Goal: Task Accomplishment & Management: Use online tool/utility

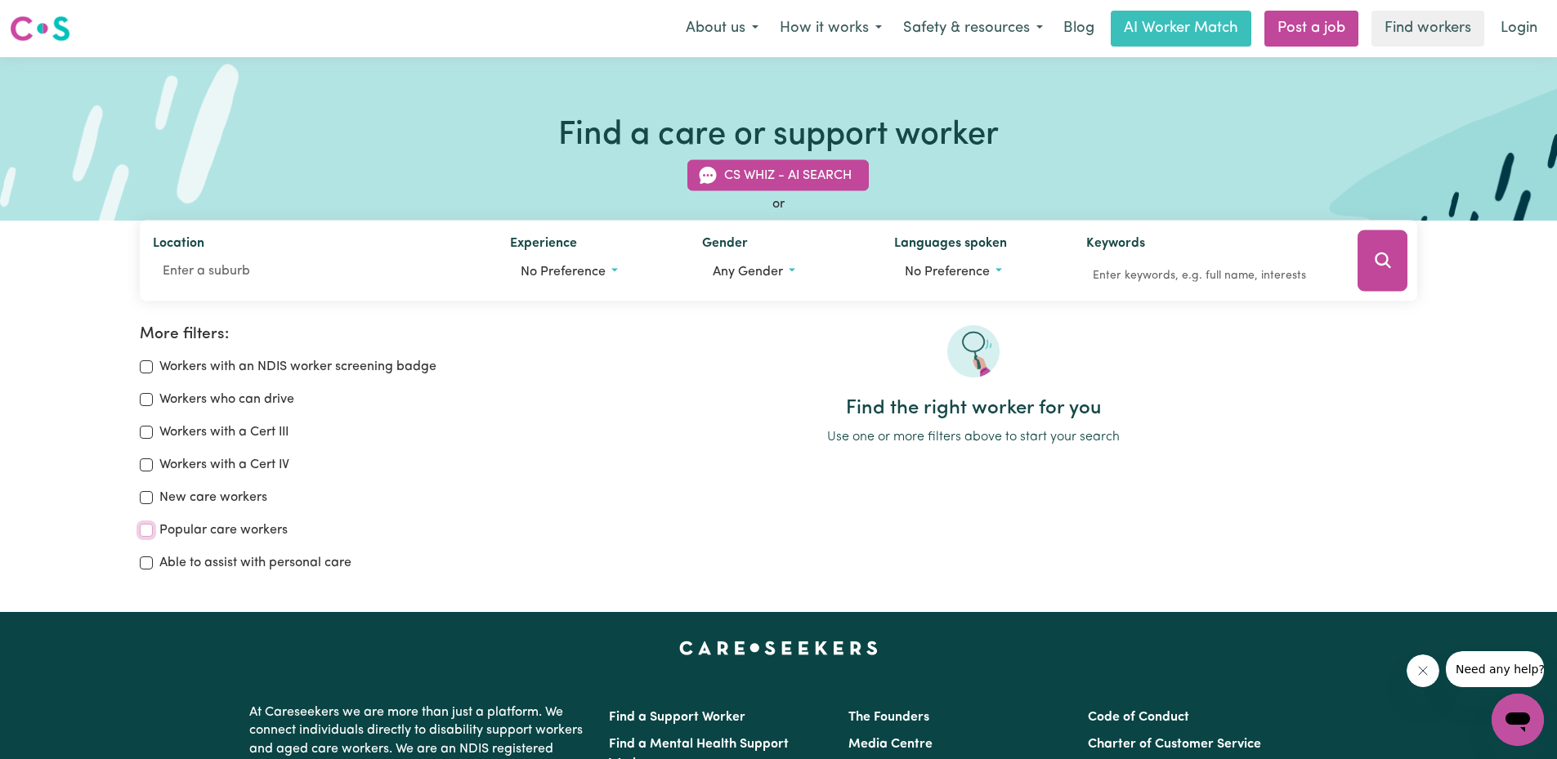
click at [151, 529] on input "Popular care workers" at bounding box center [146, 530] width 13 height 13
checkbox input "true"
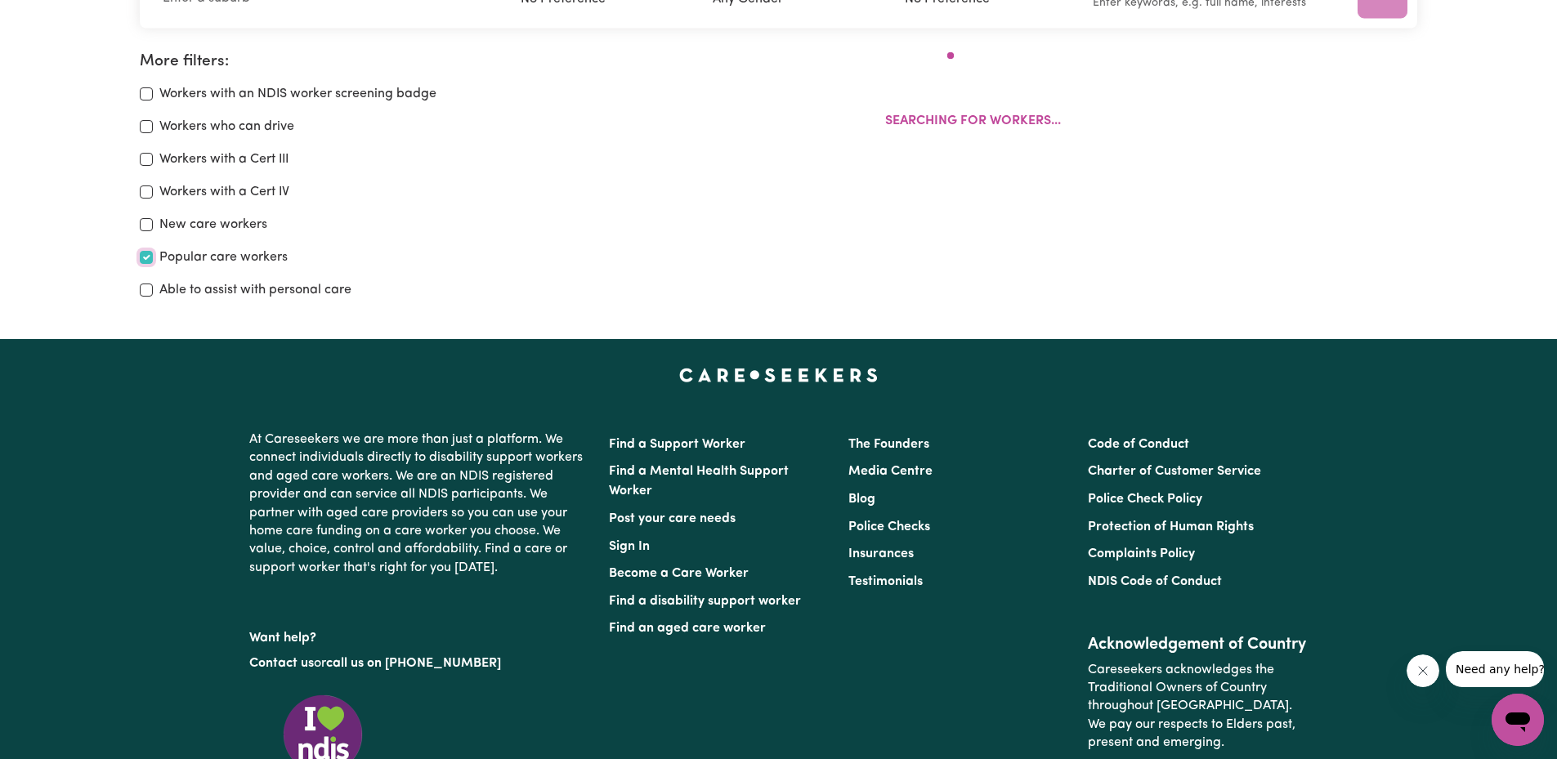
scroll to position [191, 0]
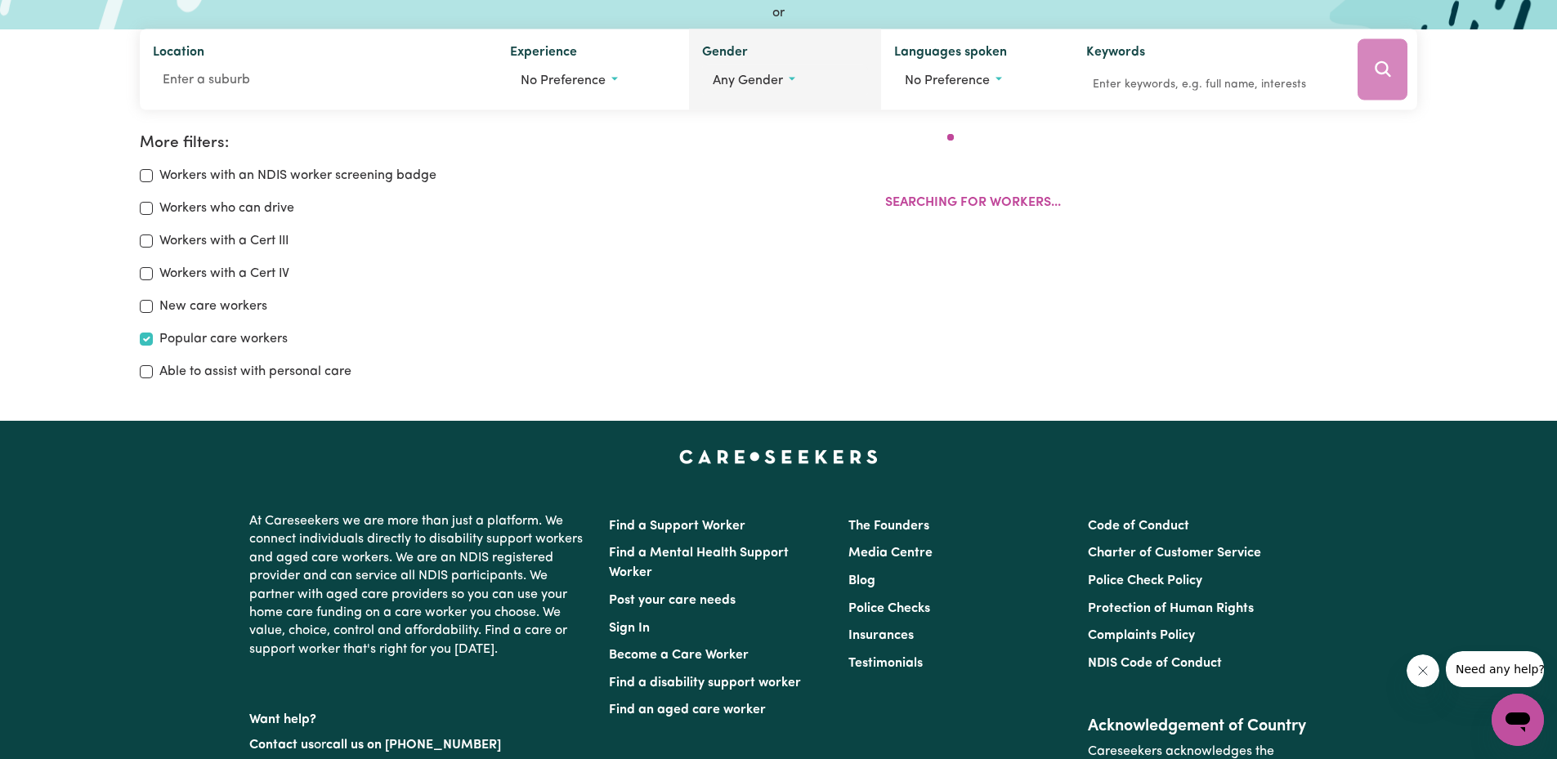
click at [770, 78] on span "Any gender" at bounding box center [748, 80] width 70 height 13
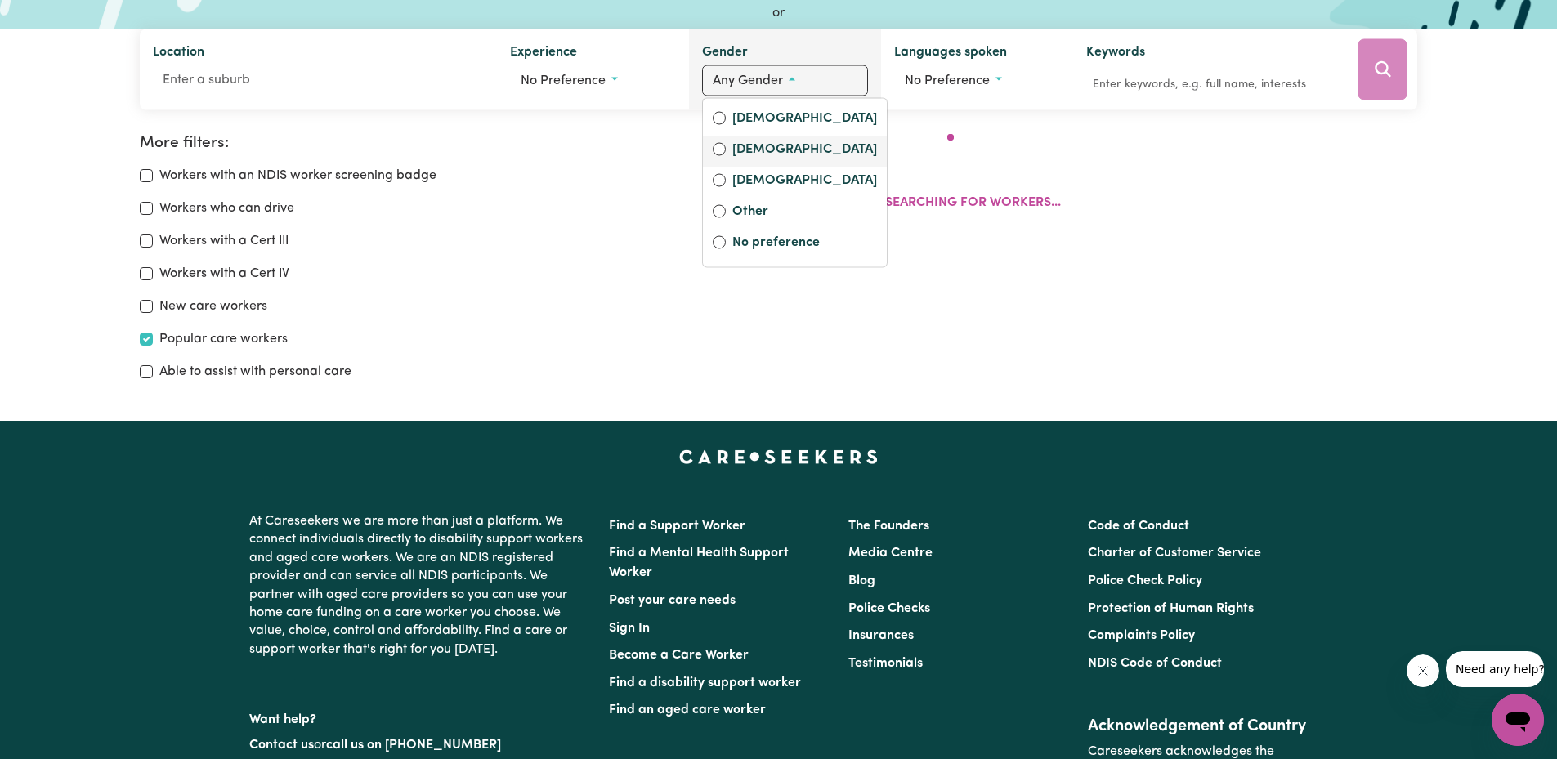
click at [743, 148] on label "[DEMOGRAPHIC_DATA]" at bounding box center [804, 151] width 145 height 23
click at [726, 148] on input "[DEMOGRAPHIC_DATA]" at bounding box center [719, 149] width 13 height 13
radio input "true"
click at [1322, 218] on div "Searching for workers..." at bounding box center [973, 180] width 888 height 92
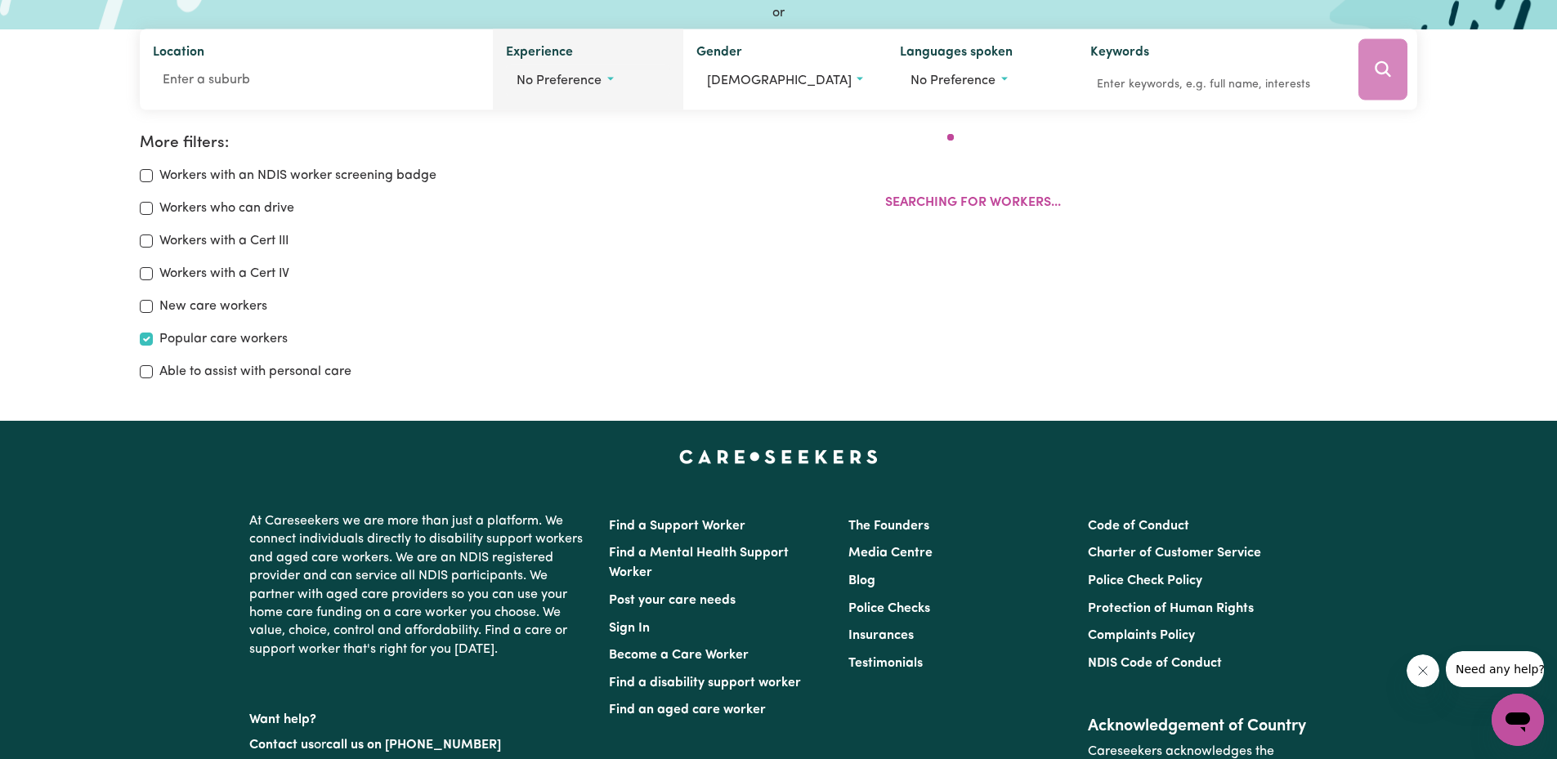
click at [561, 74] on span "No preference" at bounding box center [559, 80] width 85 height 13
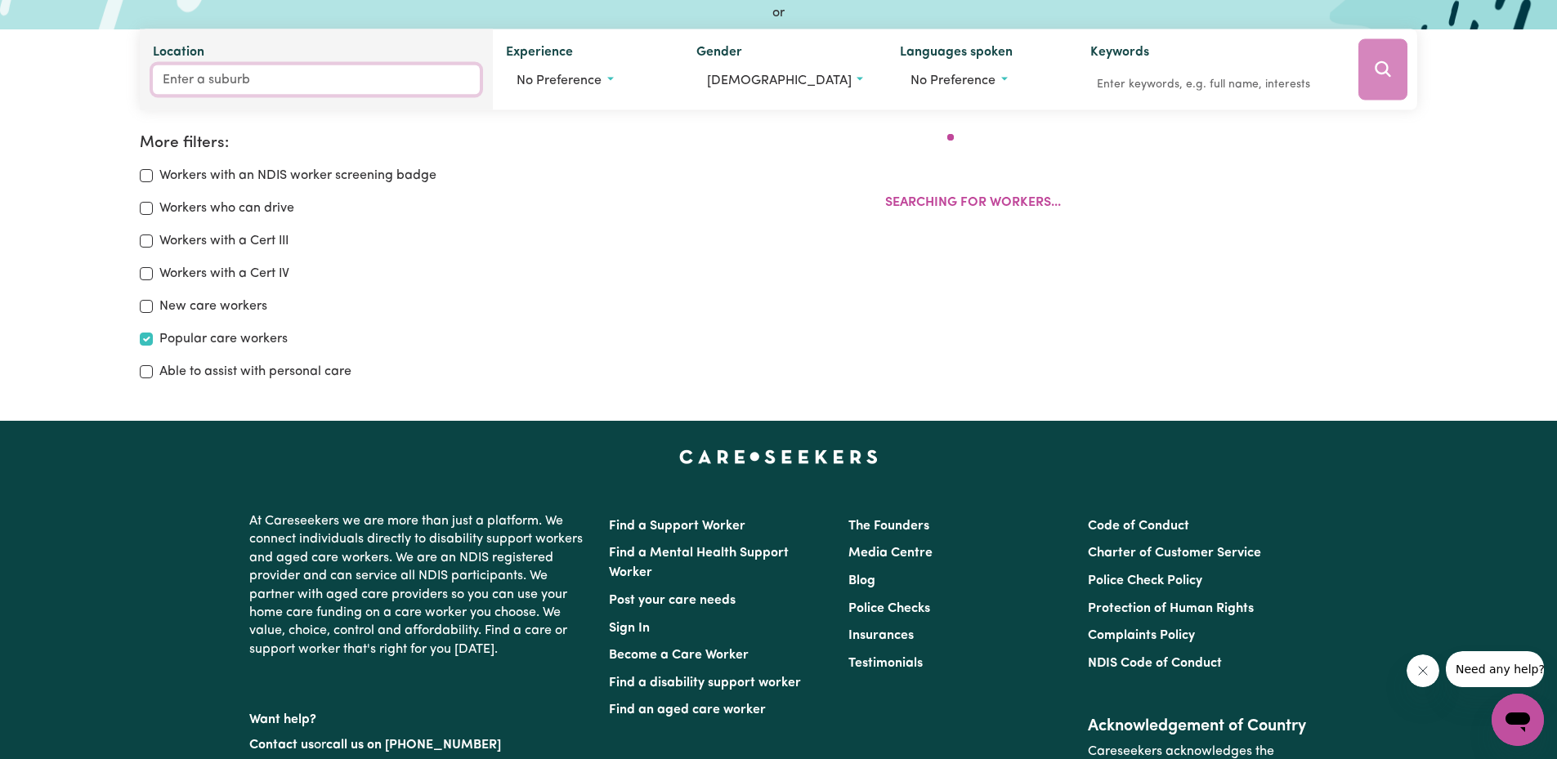
click at [236, 78] on input "Location" at bounding box center [317, 79] width 328 height 29
click at [248, 78] on input "Location" at bounding box center [317, 79] width 328 height 29
type input "Chatswood"
type input "[GEOGRAPHIC_DATA], [GEOGRAPHIC_DATA], 2067"
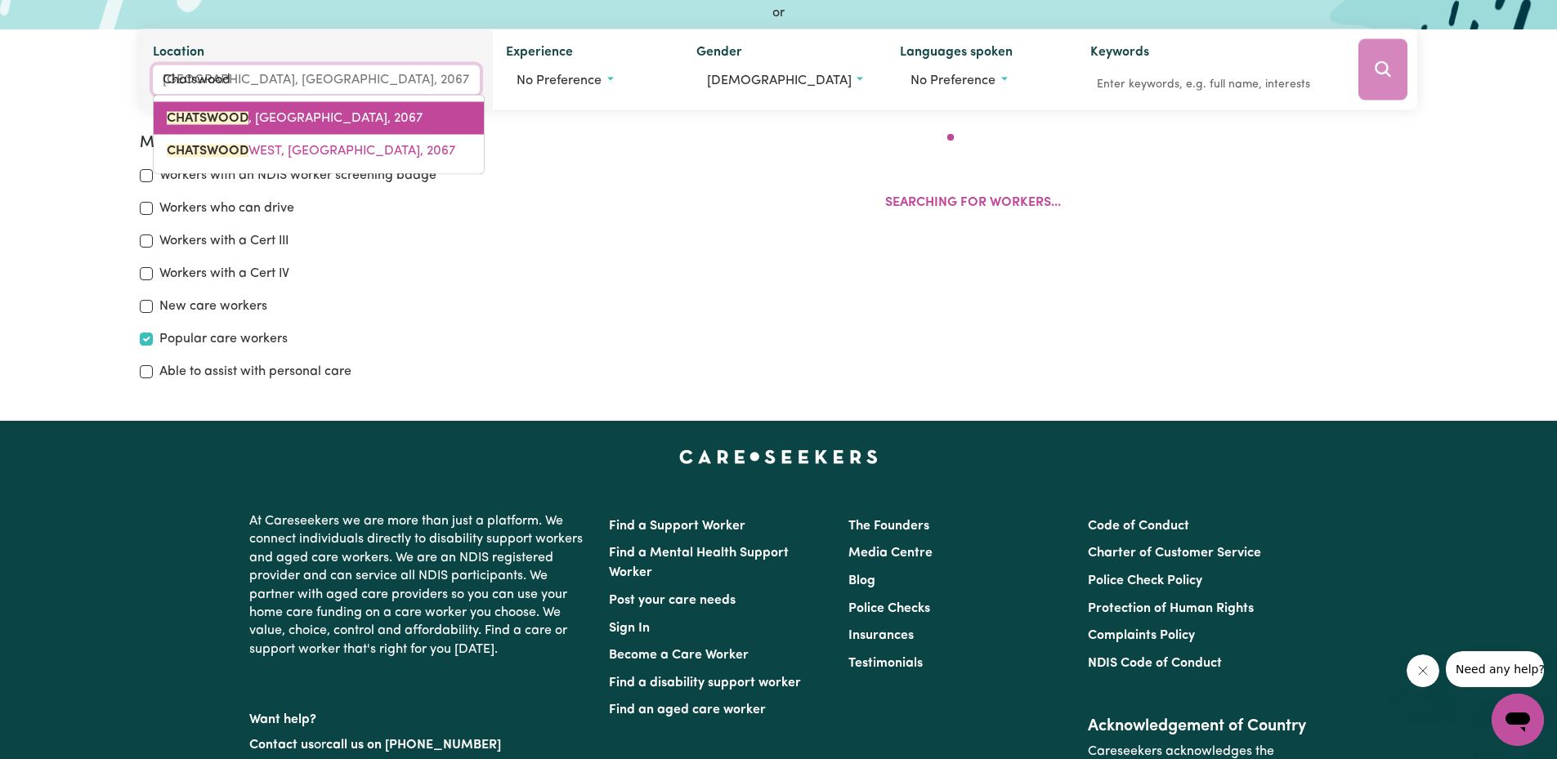
click at [279, 131] on link "[GEOGRAPHIC_DATA] , [GEOGRAPHIC_DATA], 2067" at bounding box center [319, 118] width 330 height 33
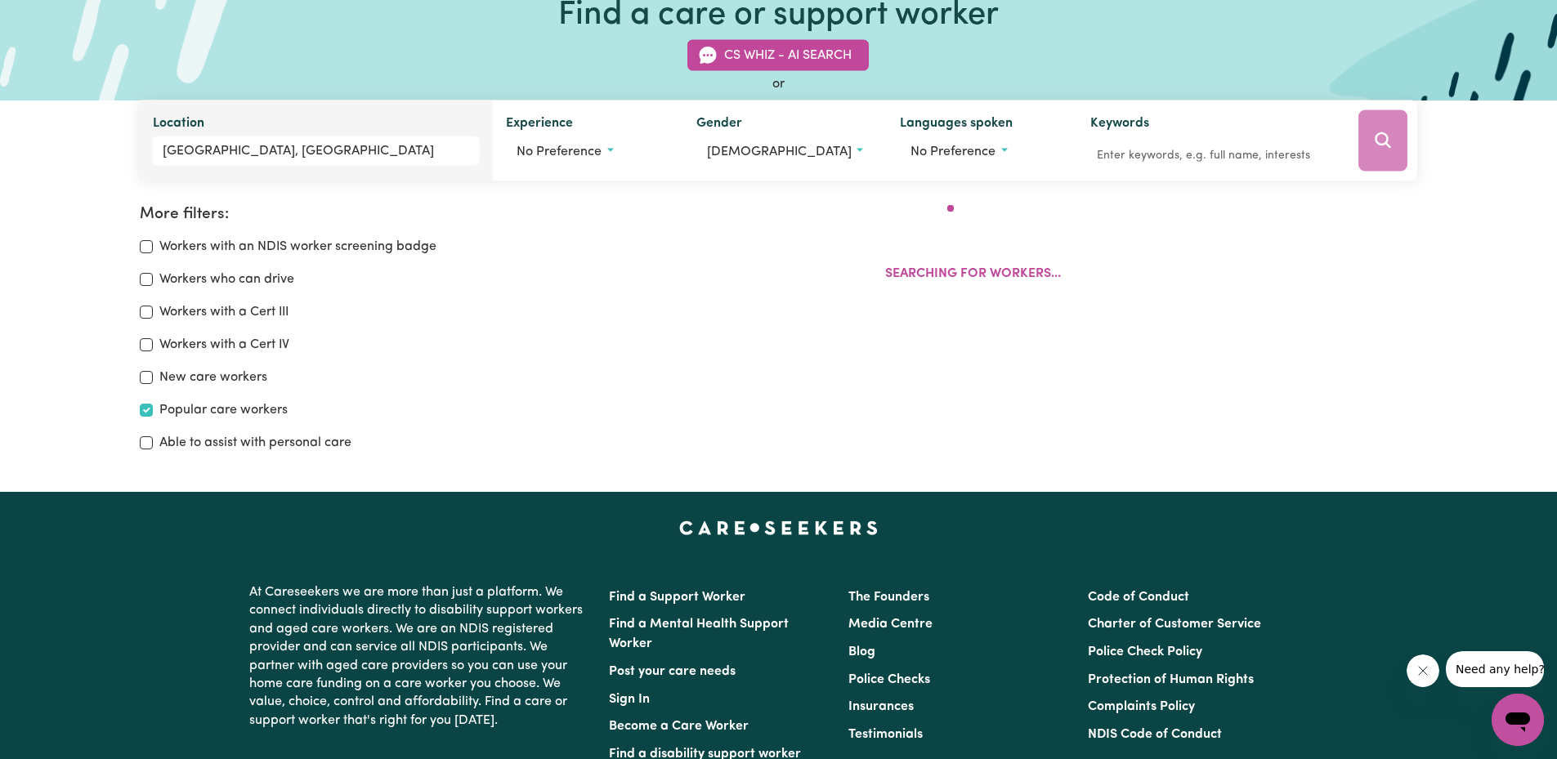
scroll to position [28, 0]
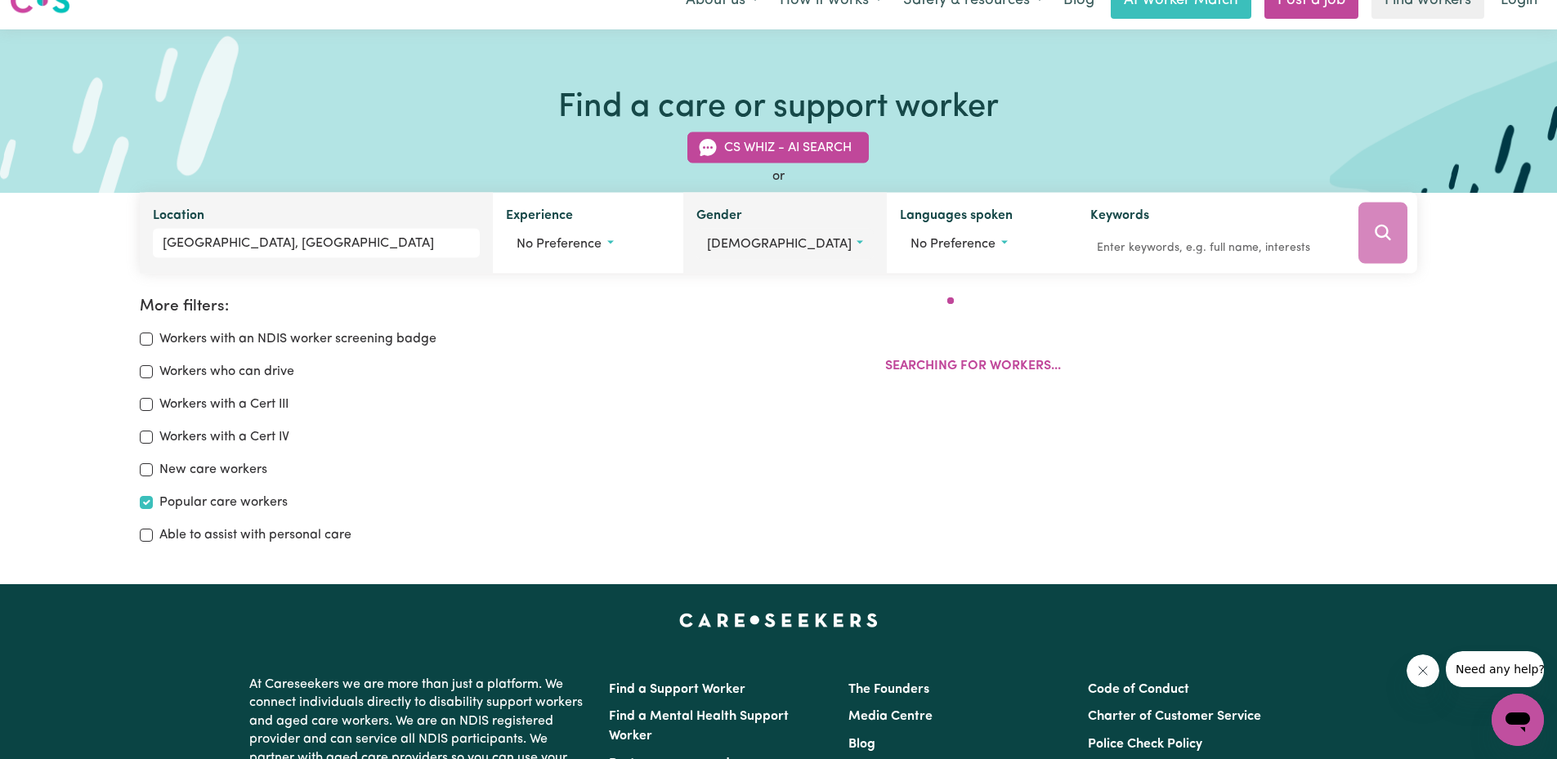
click at [755, 244] on button "[DEMOGRAPHIC_DATA]" at bounding box center [784, 244] width 177 height 31
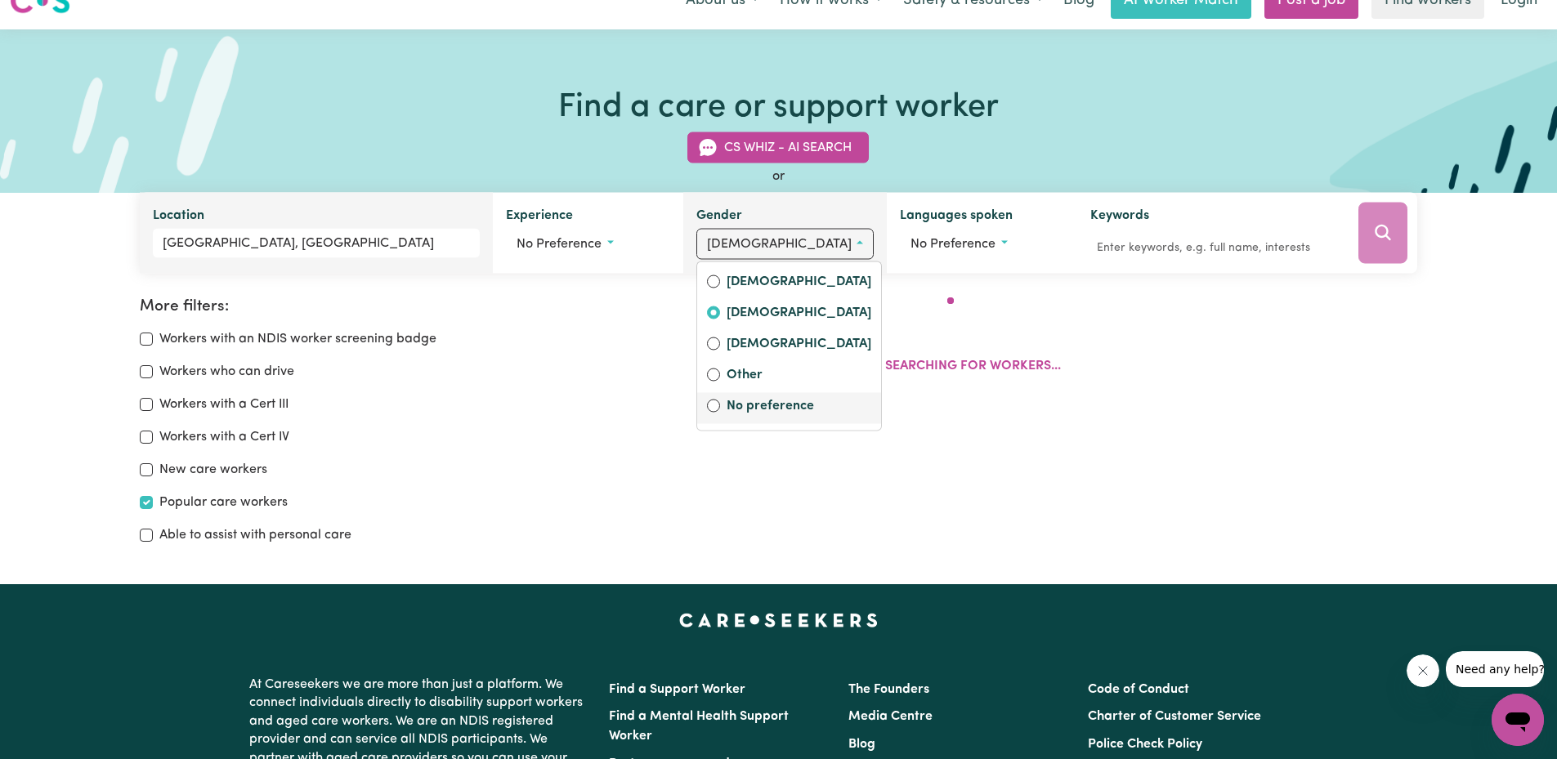
click at [744, 405] on label "No preference" at bounding box center [799, 407] width 145 height 23
click at [720, 405] on input "No preference" at bounding box center [713, 406] width 13 height 13
radio input "false"
click at [1382, 329] on div "Searching for workers..." at bounding box center [973, 343] width 888 height 92
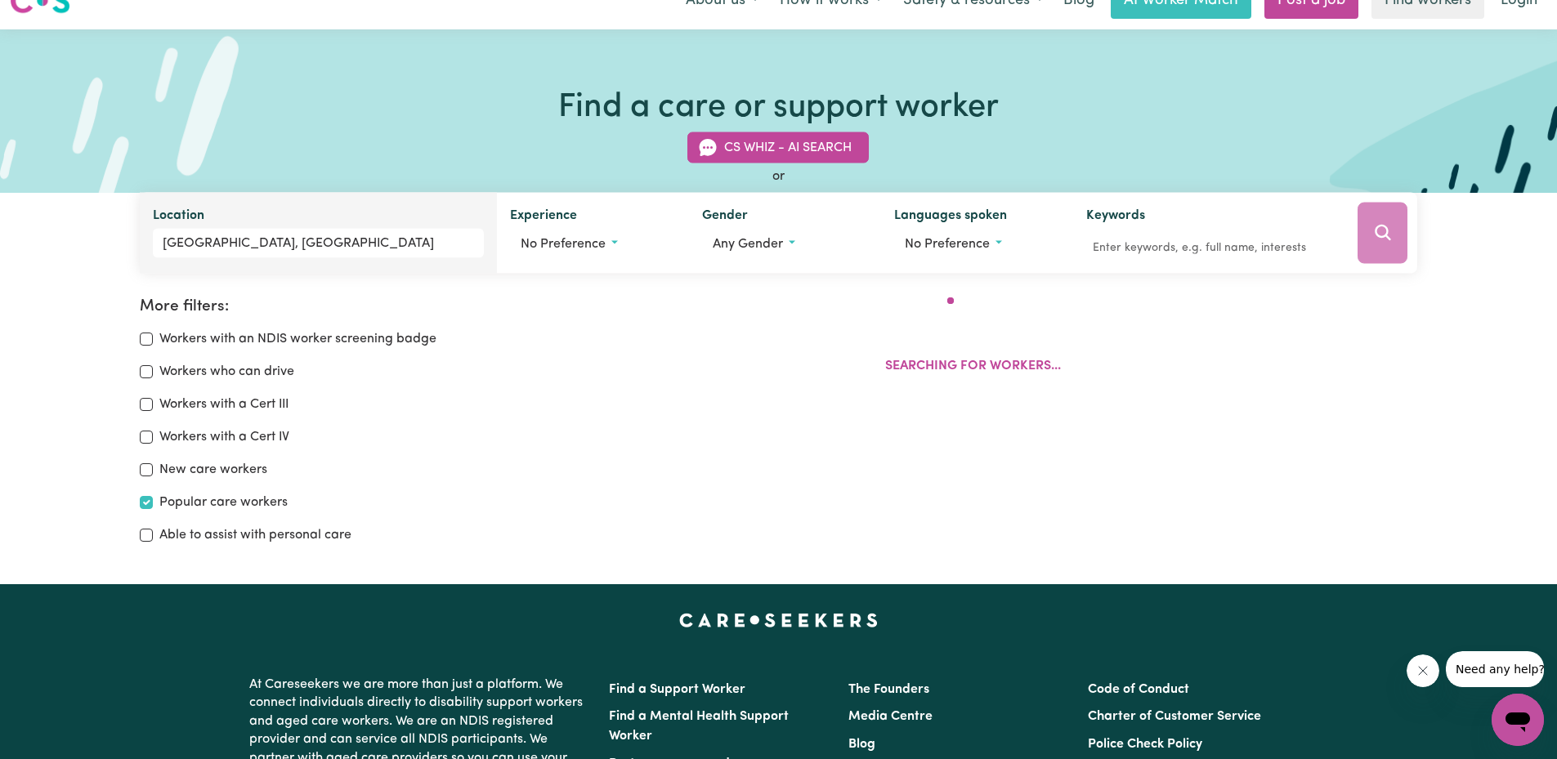
click at [1375, 249] on div at bounding box center [1382, 233] width 69 height 81
click at [1174, 254] on input "Keywords" at bounding box center [1210, 247] width 248 height 25
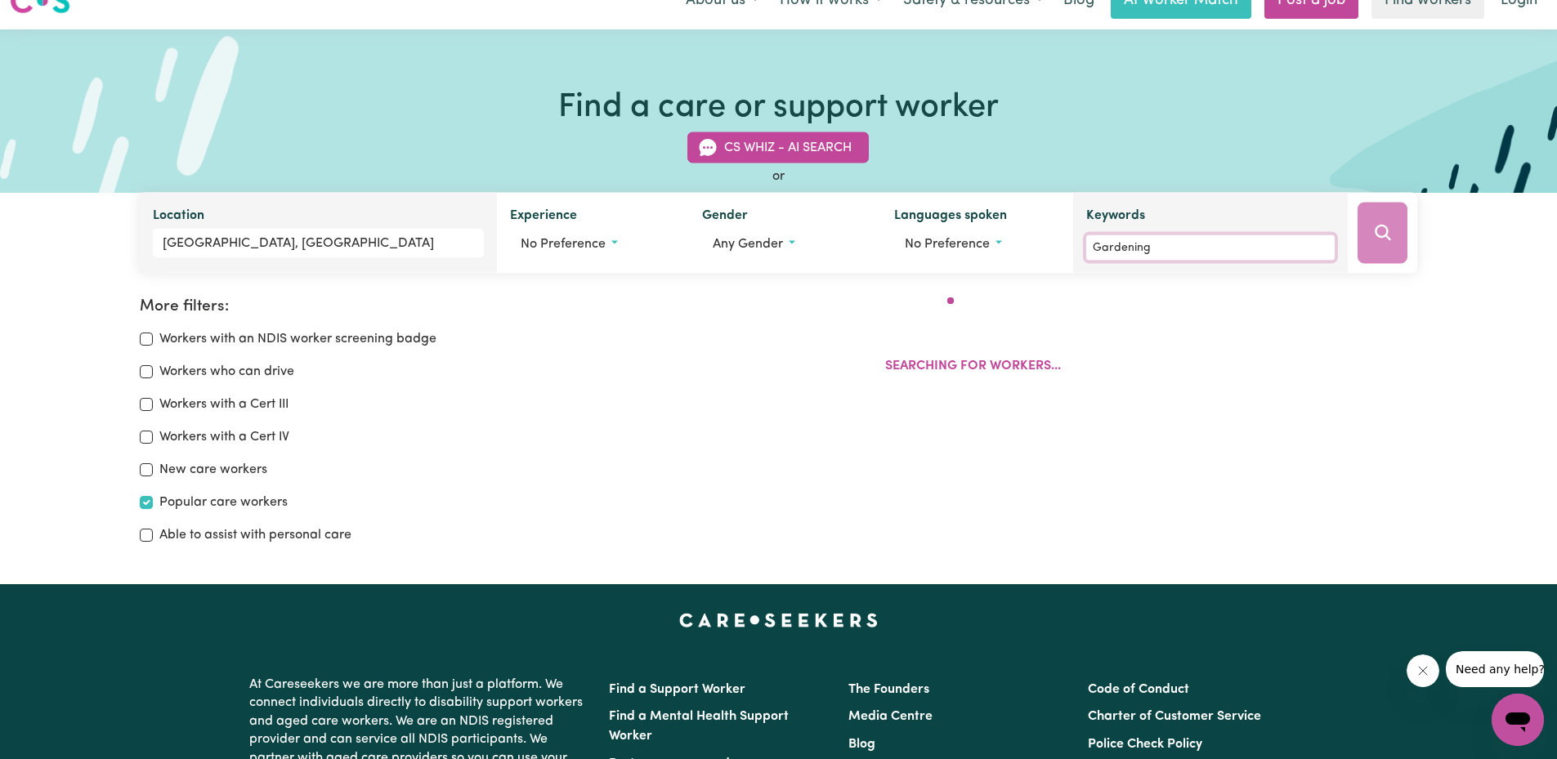
type input "Gardening"
click at [1392, 227] on div at bounding box center [1382, 233] width 69 height 81
click at [145, 500] on input "Popular care workers" at bounding box center [146, 502] width 13 height 13
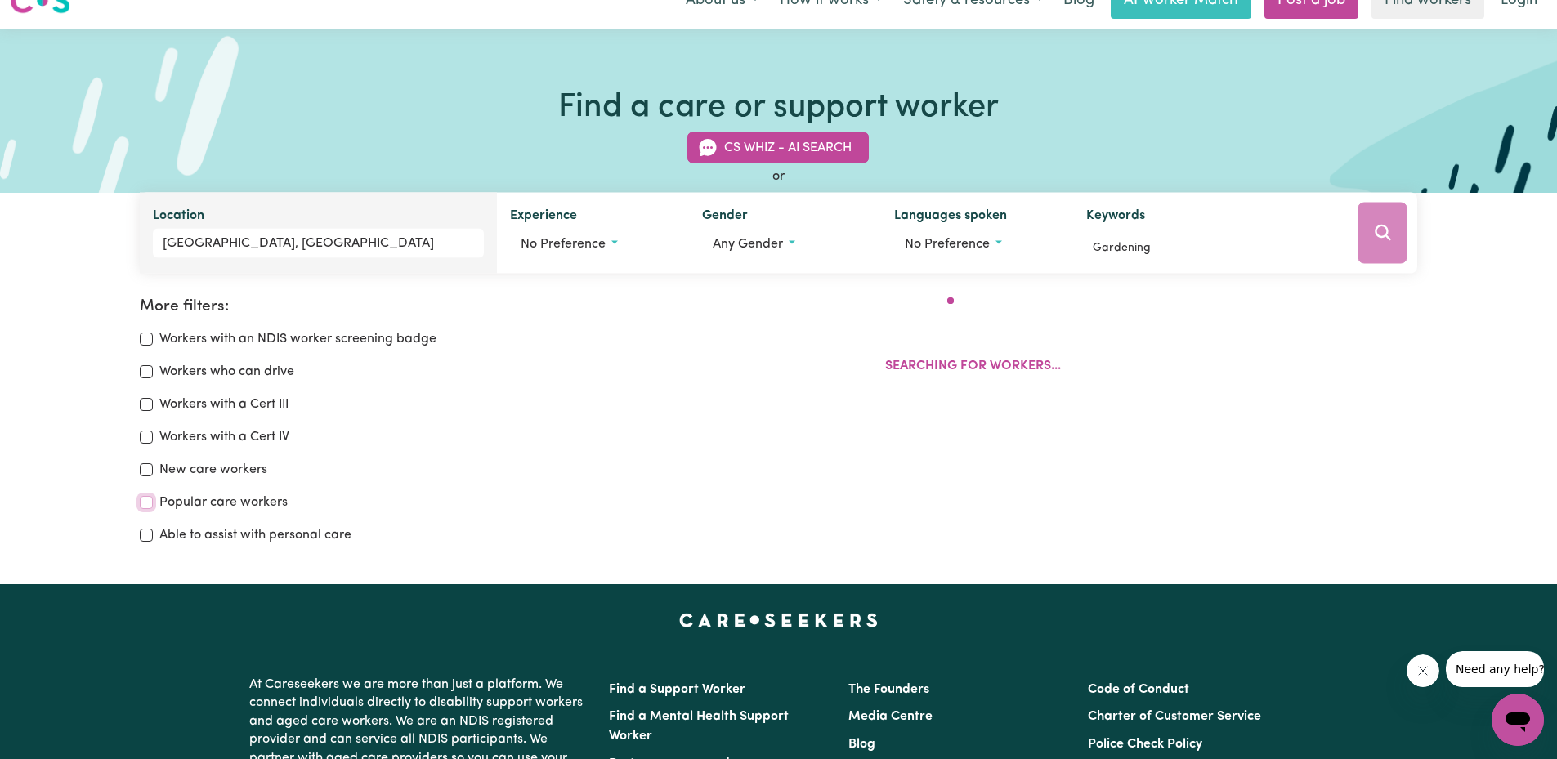
checkbox input "false"
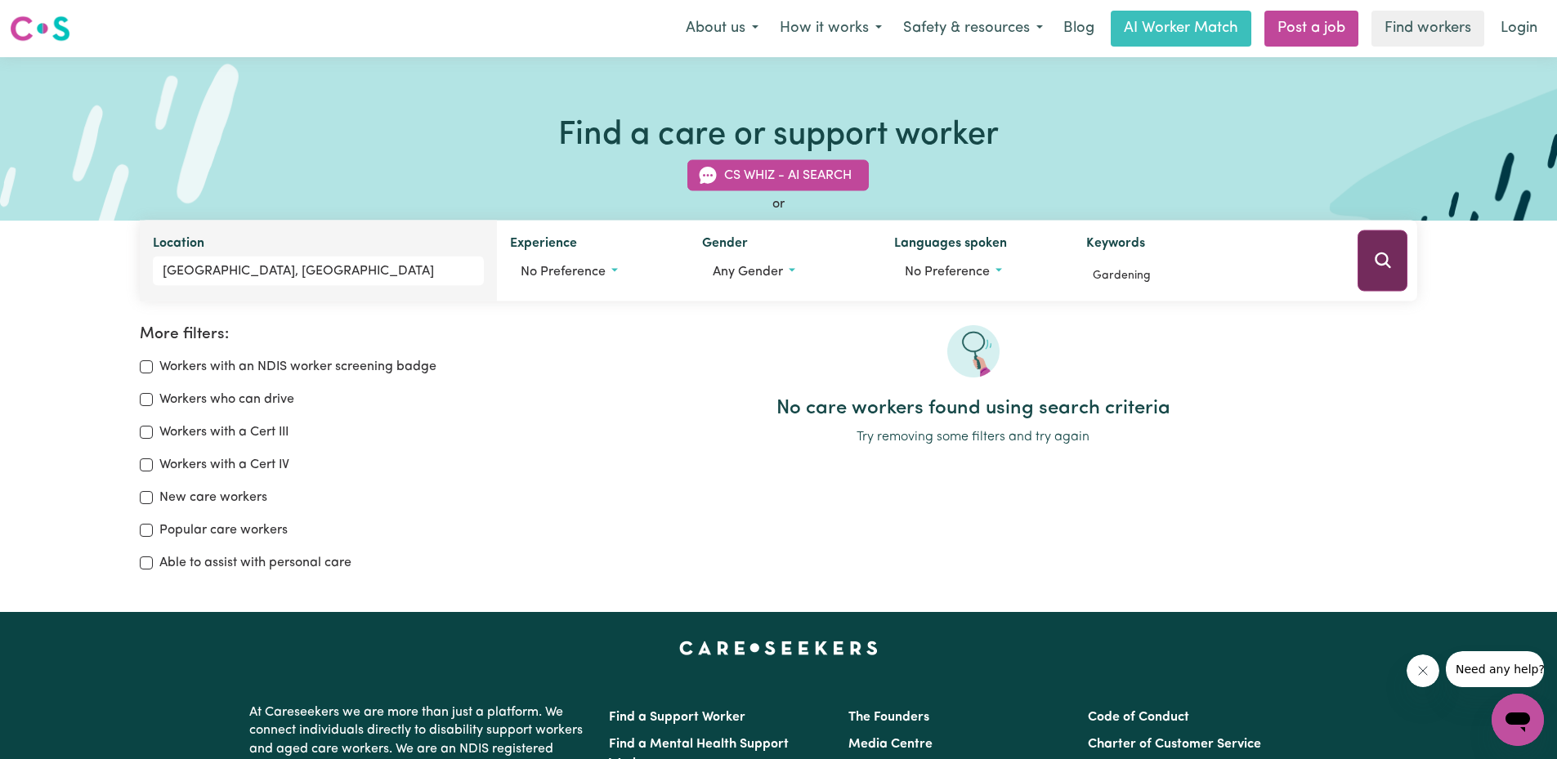
click at [1370, 257] on button "Search" at bounding box center [1383, 260] width 50 height 61
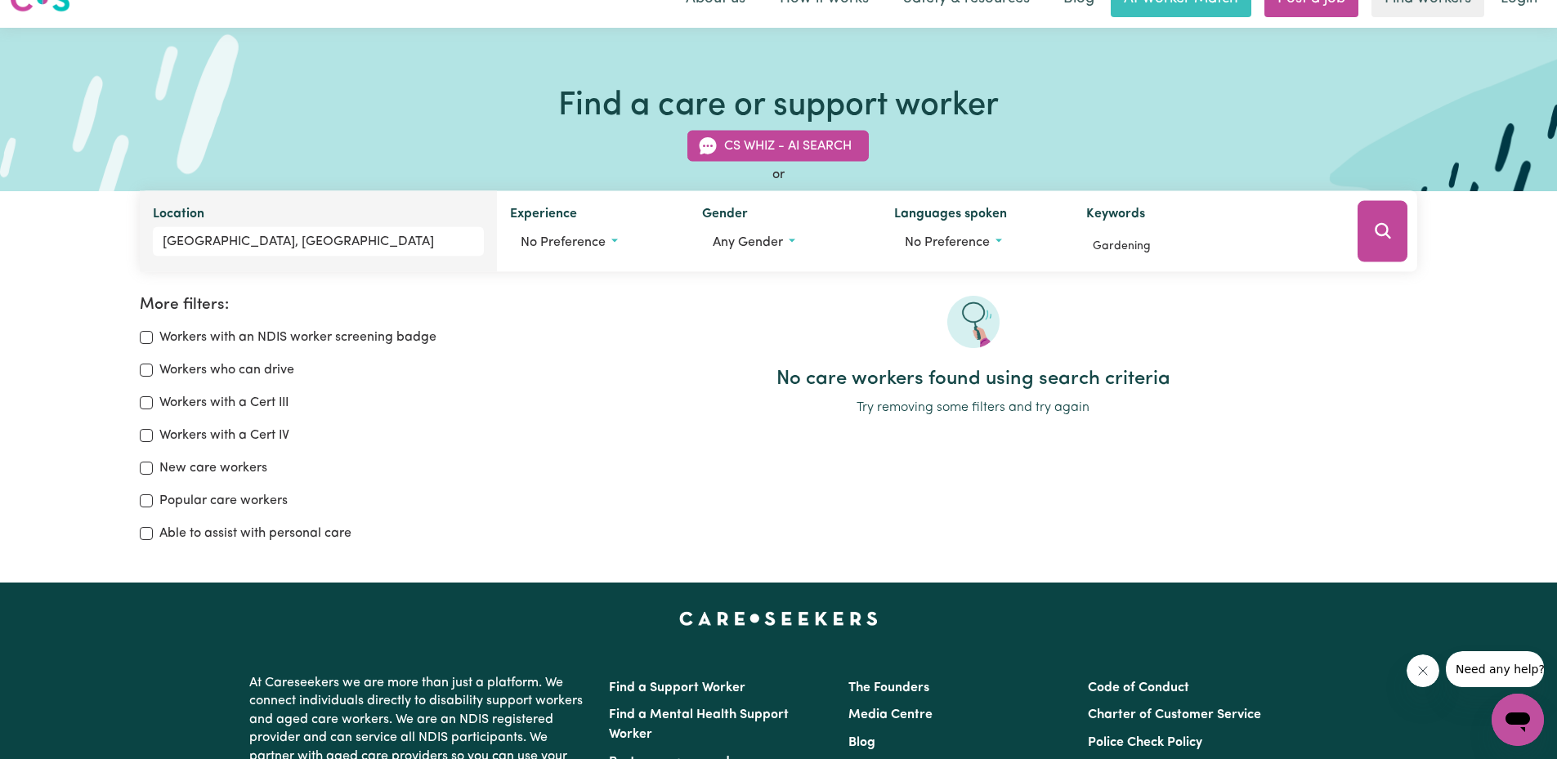
scroll to position [28, 0]
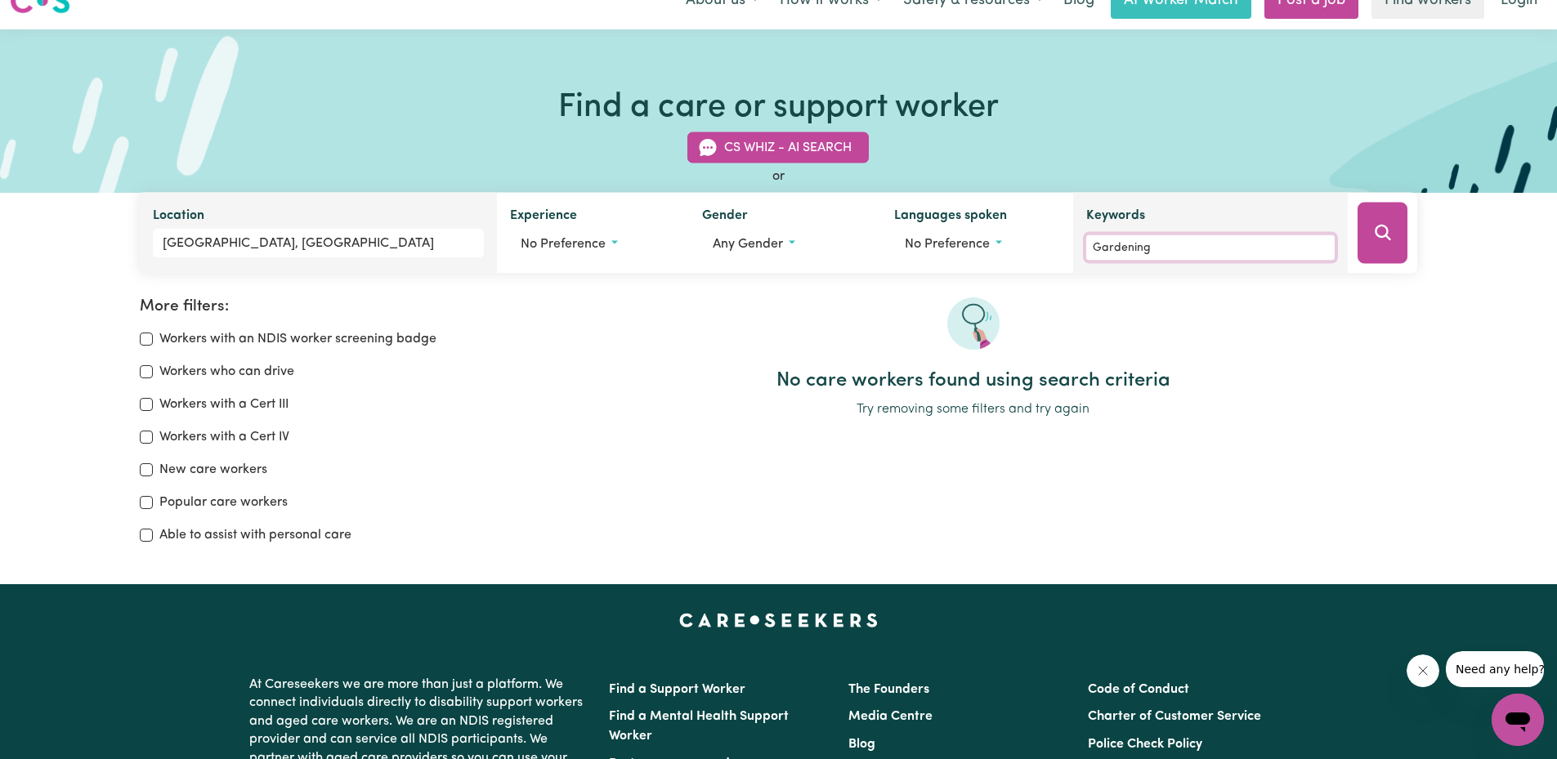
click at [1121, 242] on input "Gardening" at bounding box center [1210, 247] width 248 height 25
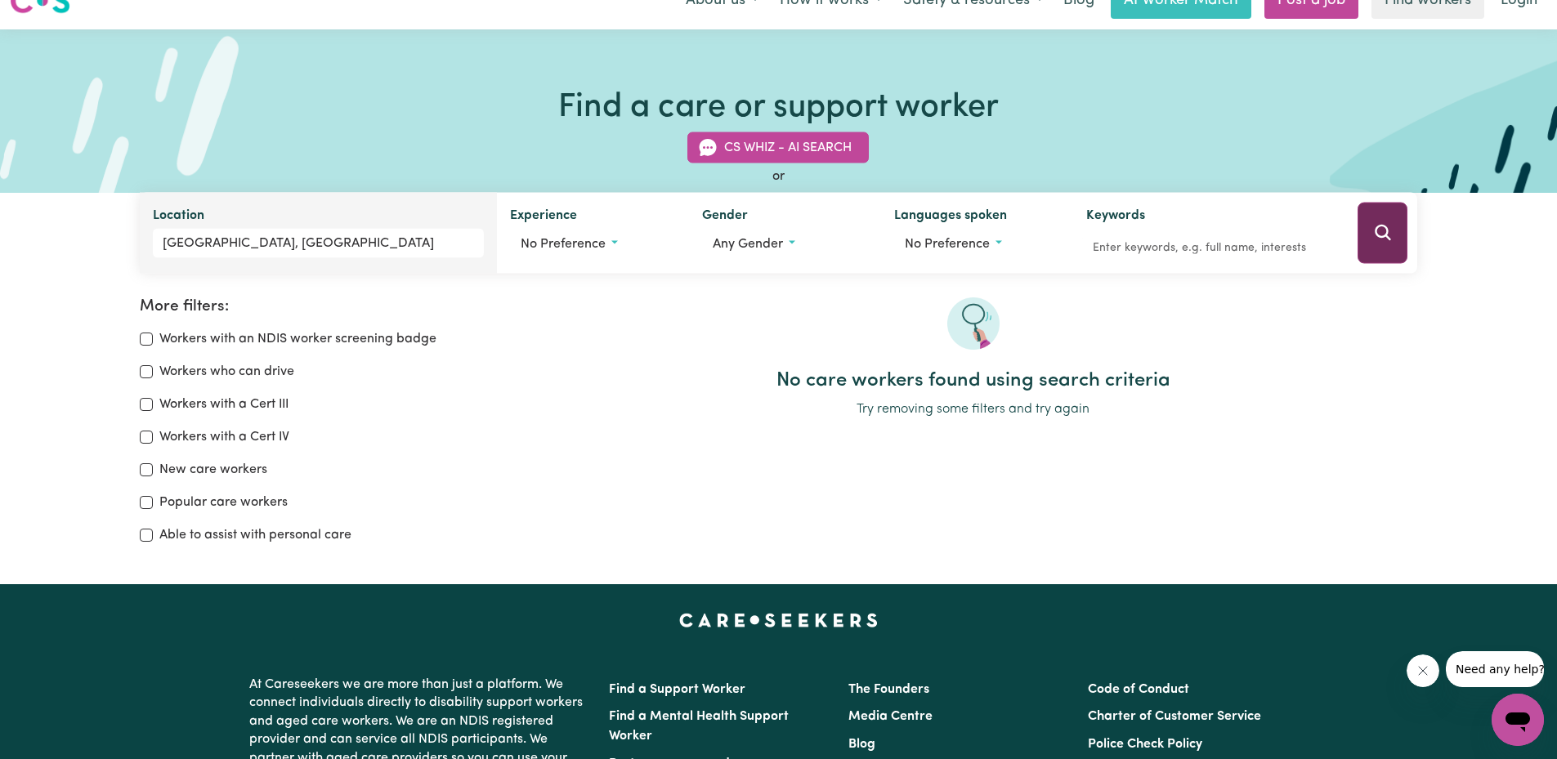
click at [1380, 253] on button "Search" at bounding box center [1383, 233] width 50 height 61
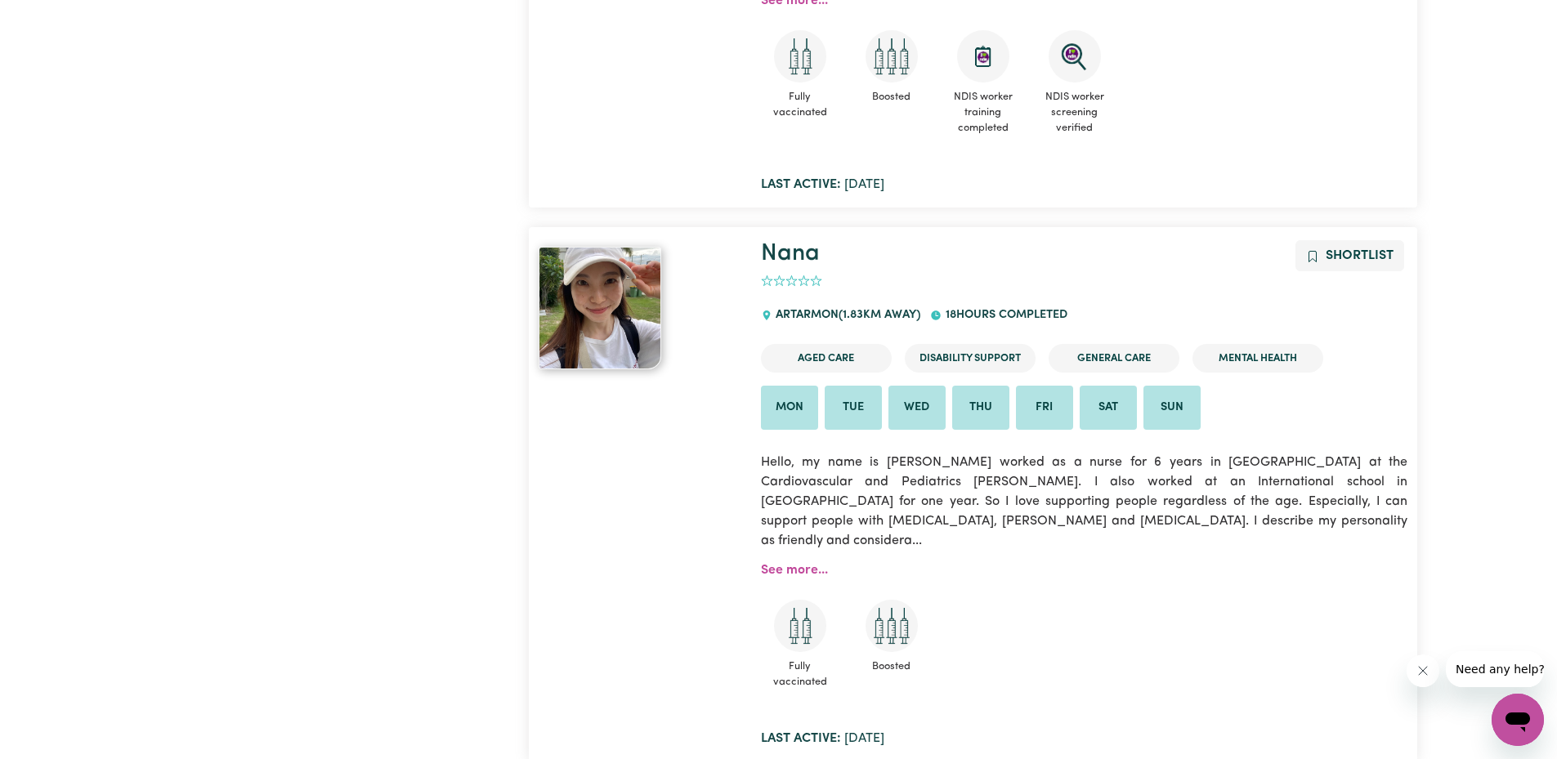
scroll to position [5067, 0]
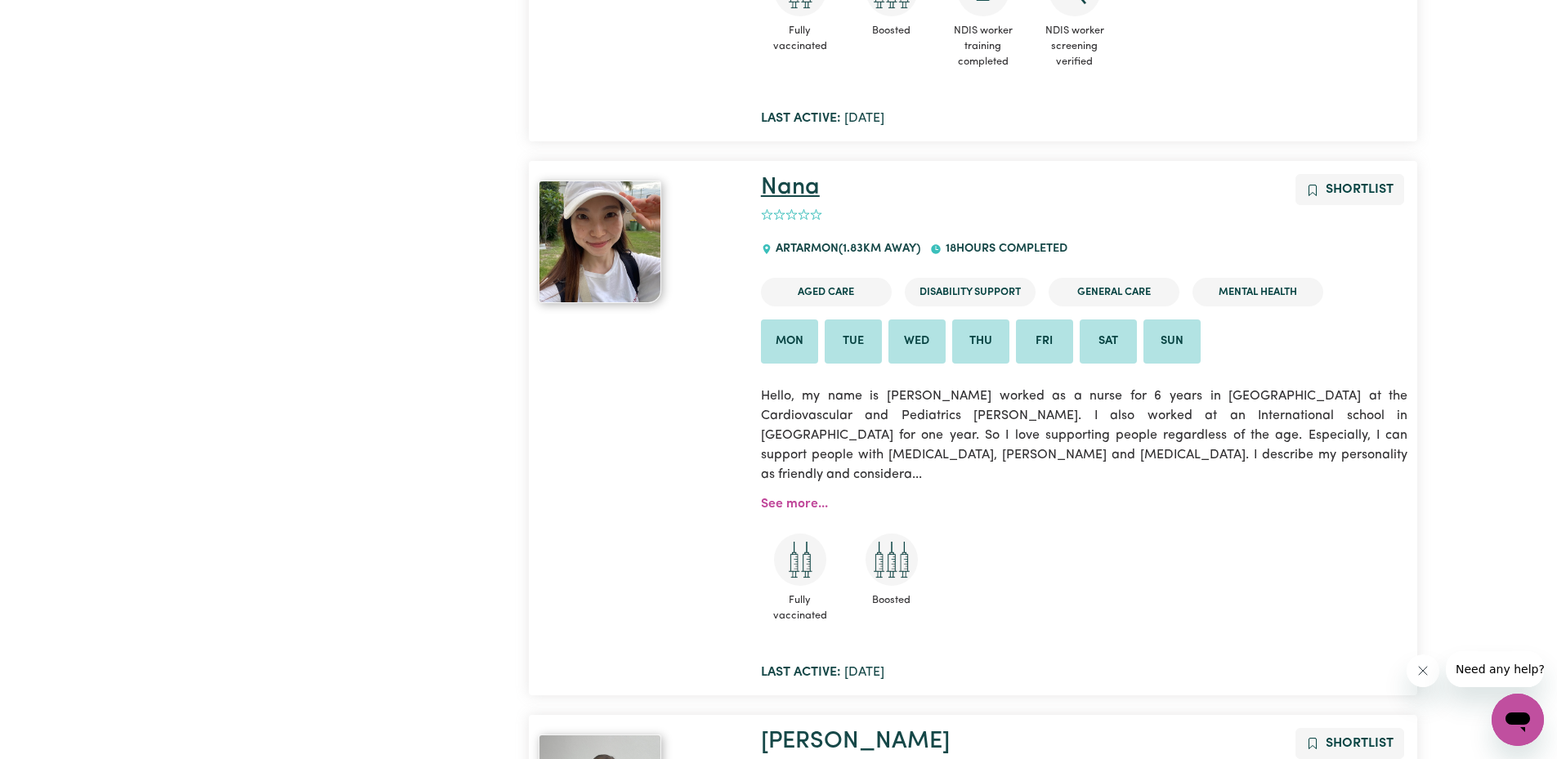
click at [815, 184] on link "Nana" at bounding box center [790, 188] width 59 height 24
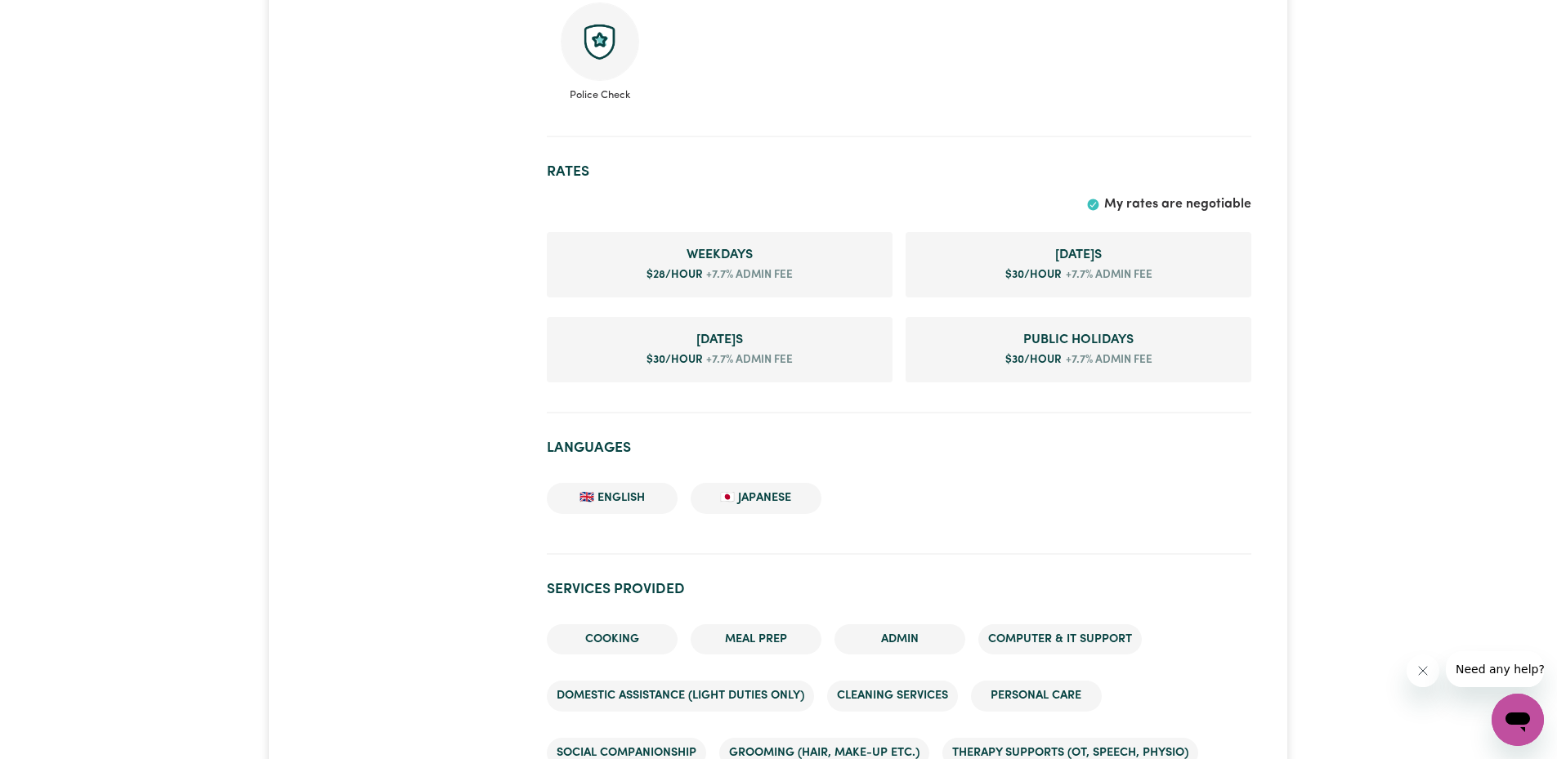
scroll to position [981, 0]
